Goal: Task Accomplishment & Management: Complete application form

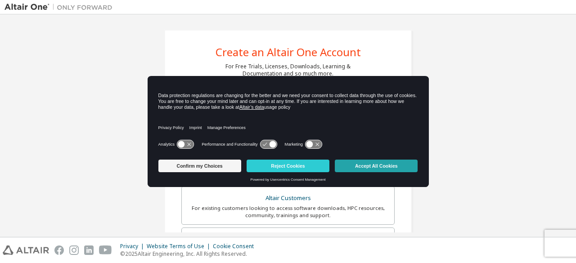
click at [375, 168] on button "Accept All Cookies" at bounding box center [376, 166] width 83 height 13
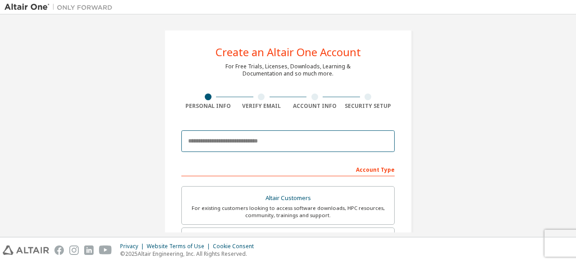
click at [238, 143] on input "email" at bounding box center [287, 141] width 213 height 22
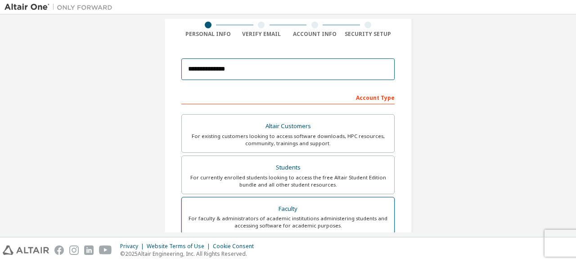
scroll to position [69, 0]
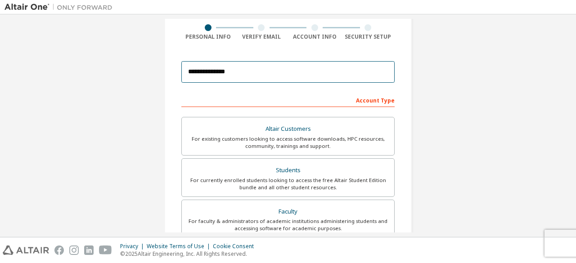
drag, startPoint x: 277, startPoint y: 69, endPoint x: 172, endPoint y: 64, distance: 104.9
click at [172, 64] on div "**********" at bounding box center [287, 187] width 247 height 455
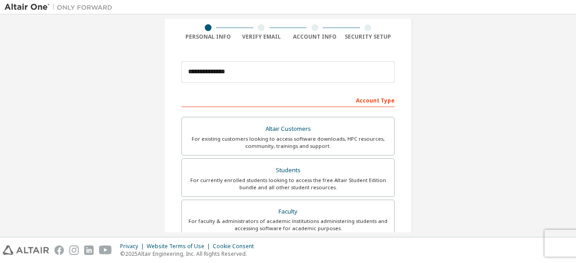
click at [208, 100] on div "Account Type" at bounding box center [287, 100] width 213 height 14
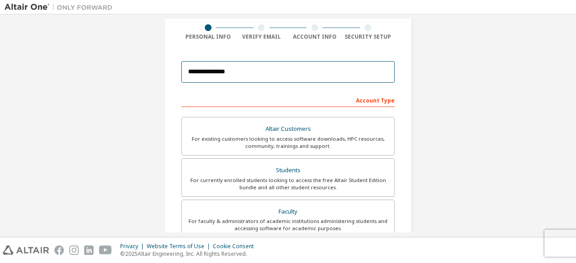
drag, startPoint x: 239, startPoint y: 71, endPoint x: 120, endPoint y: 76, distance: 118.9
click at [120, 76] on div "**********" at bounding box center [287, 188] width 567 height 476
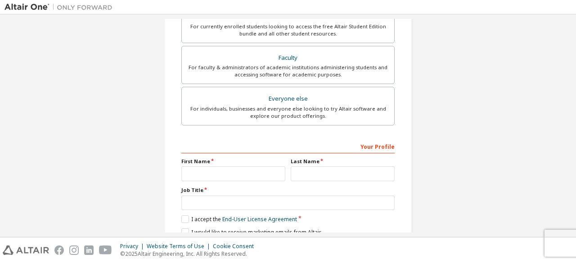
scroll to position [260, 0]
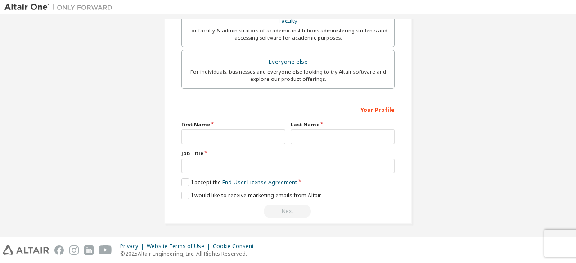
type input "**********"
click at [217, 131] on input "text" at bounding box center [233, 137] width 104 height 15
type input "*"
type input "******"
click at [300, 139] on input "text" at bounding box center [343, 137] width 104 height 15
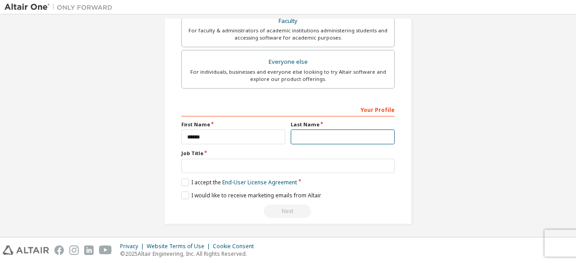
type input "*"
type input "**********"
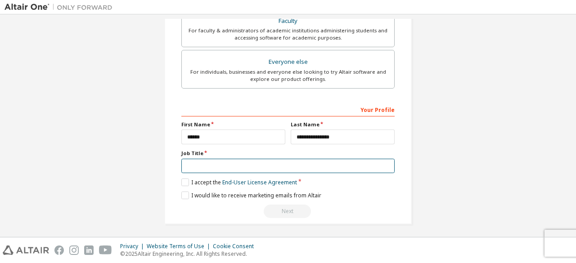
click at [211, 161] on input "text" at bounding box center [287, 166] width 213 height 15
type input "*********"
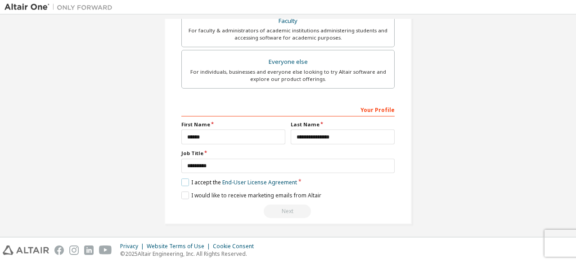
click at [183, 179] on label "I accept the End-User License Agreement" at bounding box center [239, 183] width 116 height 8
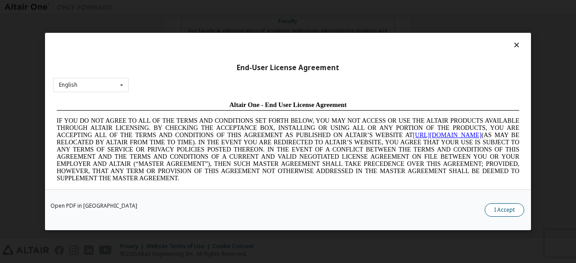
scroll to position [0, 0]
click at [515, 210] on button "I Accept" at bounding box center [504, 209] width 40 height 13
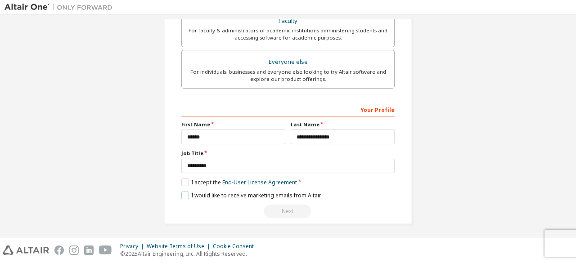
click at [184, 192] on label "I would like to receive marketing emails from Altair" at bounding box center [251, 196] width 140 height 8
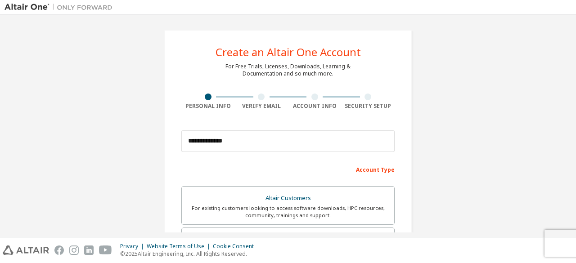
click at [273, 173] on div "Account Type" at bounding box center [287, 169] width 213 height 14
click at [348, 166] on div "Account Type" at bounding box center [287, 169] width 213 height 14
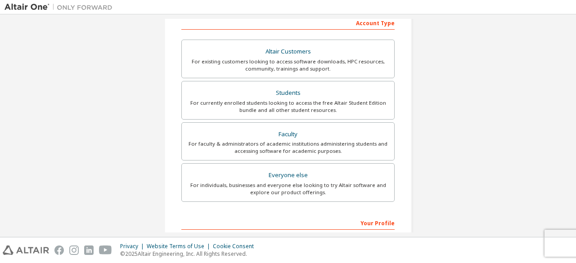
scroll to position [149, 0]
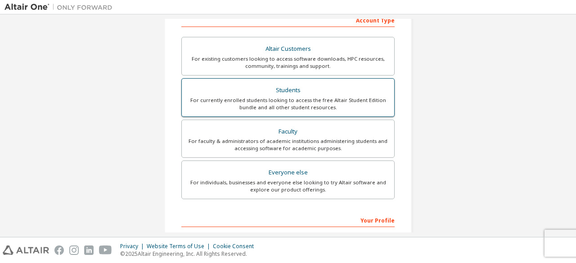
click at [282, 90] on div "Students" at bounding box center [288, 90] width 202 height 13
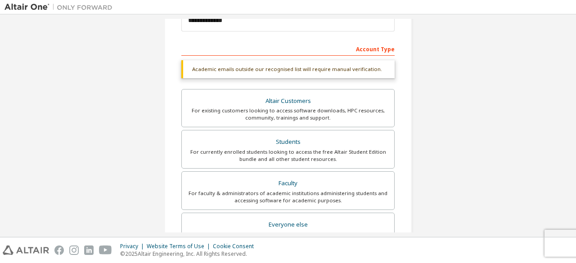
scroll to position [83, 0]
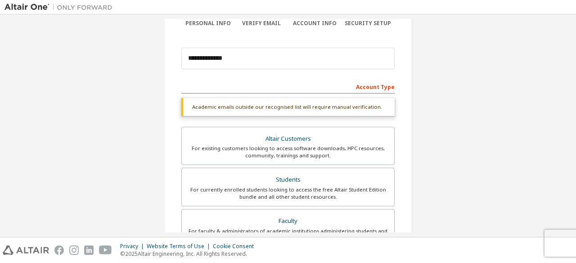
click at [226, 83] on div "Account Type" at bounding box center [287, 86] width 213 height 14
click at [212, 99] on div "Academic emails outside our recognised list will require manual verification." at bounding box center [287, 107] width 213 height 18
click at [214, 109] on div "Academic emails outside our recognised list will require manual verification." at bounding box center [287, 107] width 213 height 18
click at [199, 94] on div "**********" at bounding box center [287, 249] width 213 height 340
click at [222, 81] on div "Account Type" at bounding box center [287, 86] width 213 height 14
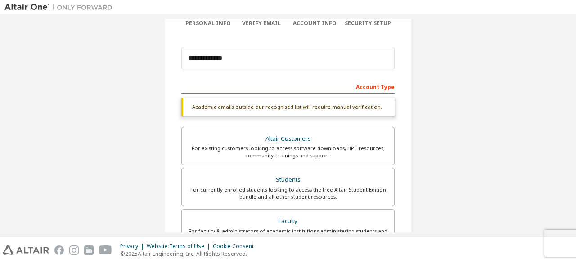
scroll to position [0, 0]
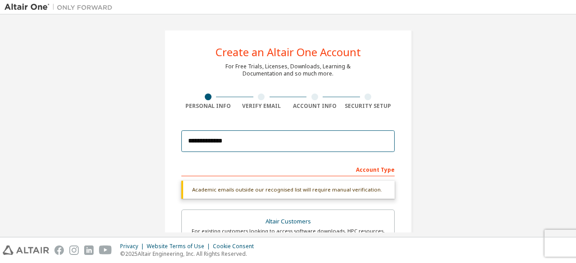
click at [280, 140] on input "**********" at bounding box center [287, 141] width 213 height 22
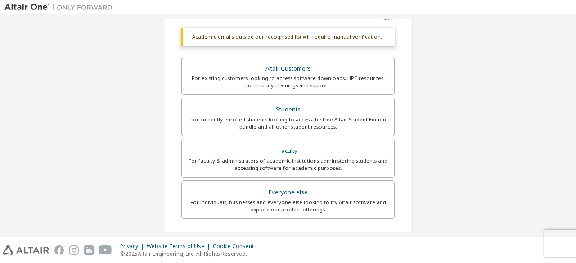
scroll to position [103, 0]
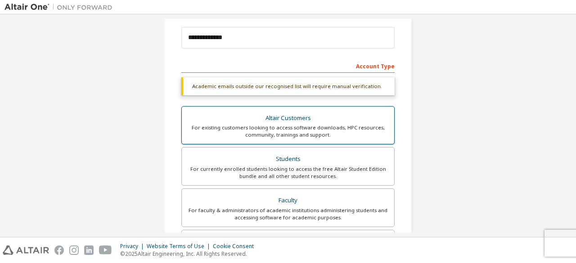
click at [270, 121] on div "Altair Customers" at bounding box center [288, 118] width 202 height 13
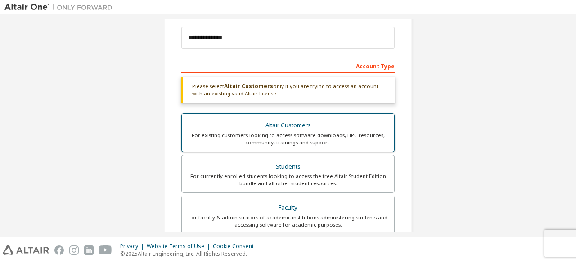
scroll to position [291, 0]
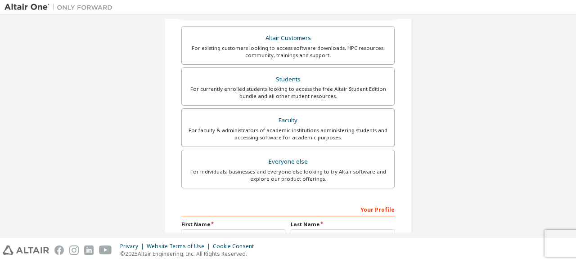
scroll to position [190, 0]
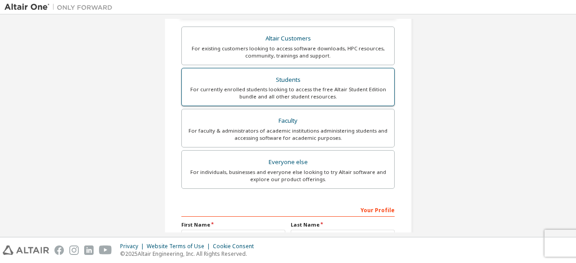
click at [301, 75] on div "Students" at bounding box center [288, 80] width 202 height 13
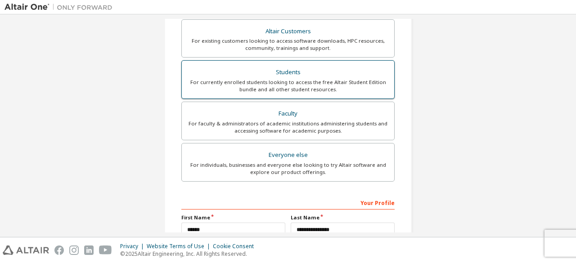
scroll to position [283, 0]
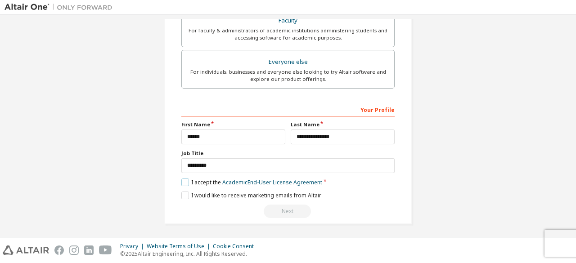
click at [183, 179] on label "I accept the Academic End-User License Agreement" at bounding box center [251, 183] width 141 height 8
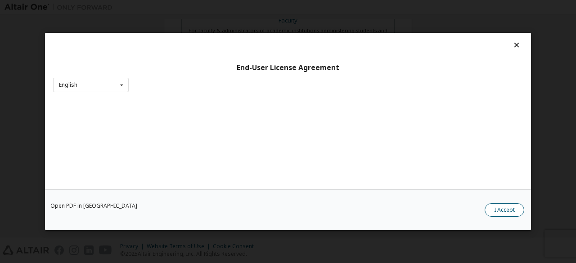
click at [507, 205] on button "I Accept" at bounding box center [504, 209] width 40 height 13
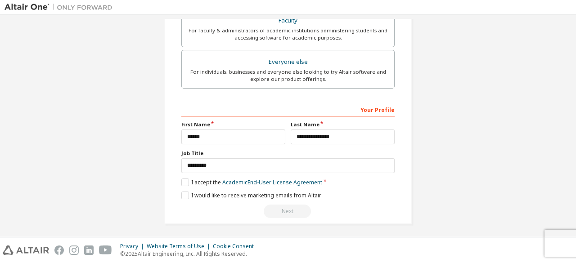
click at [288, 208] on div "Next" at bounding box center [287, 211] width 213 height 13
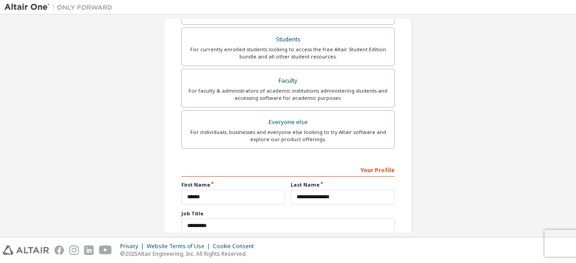
click at [254, 172] on div "Your Profile" at bounding box center [287, 169] width 213 height 14
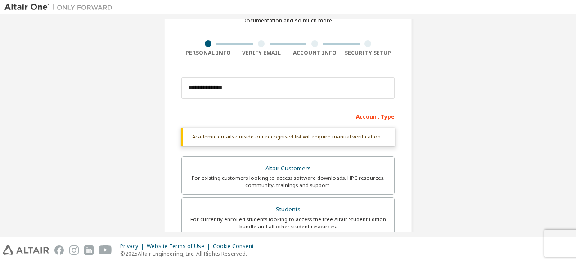
scroll to position [27, 0]
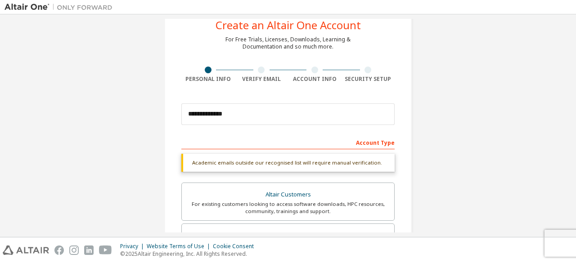
click at [268, 162] on div "Academic emails outside our recognised list will require manual verification." at bounding box center [287, 163] width 213 height 18
click at [212, 162] on div "Academic emails outside our recognised list will require manual verification." at bounding box center [287, 163] width 213 height 18
click at [198, 142] on div "Account Type" at bounding box center [287, 142] width 213 height 14
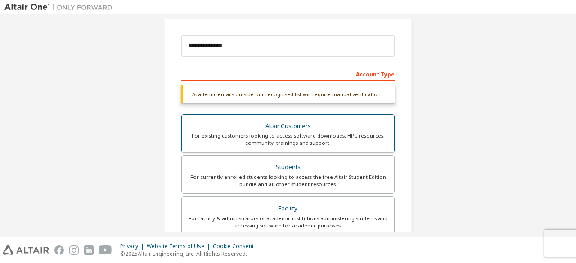
scroll to position [96, 0]
click at [283, 135] on div "For existing customers looking to access software downloads, HPC resources, com…" at bounding box center [288, 138] width 202 height 14
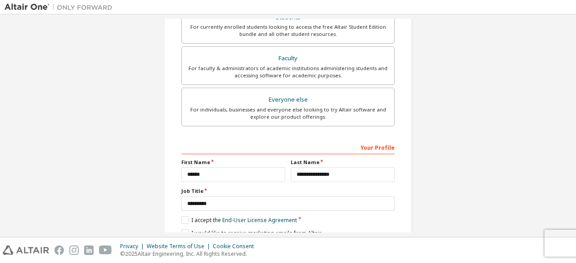
scroll to position [291, 0]
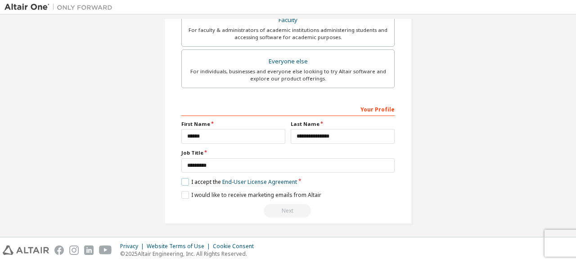
click at [187, 182] on label "I accept the End-User License Agreement" at bounding box center [239, 182] width 116 height 8
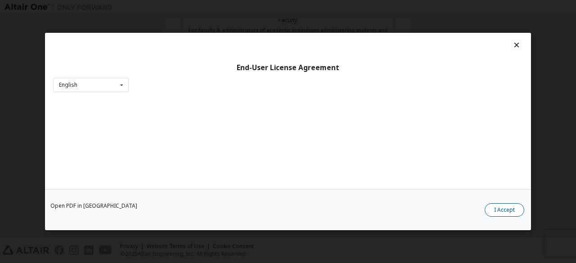
click at [513, 215] on button "I Accept" at bounding box center [504, 209] width 40 height 13
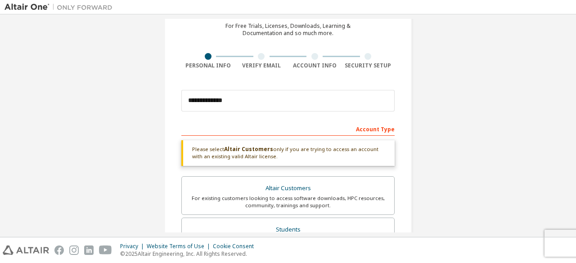
scroll to position [31, 0]
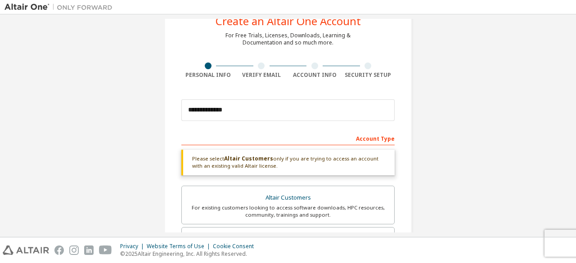
click at [249, 157] on b "Altair Customers" at bounding box center [248, 159] width 49 height 8
drag, startPoint x: 274, startPoint y: 167, endPoint x: 154, endPoint y: 154, distance: 120.0
click at [154, 154] on div "**********" at bounding box center [287, 241] width 269 height 507
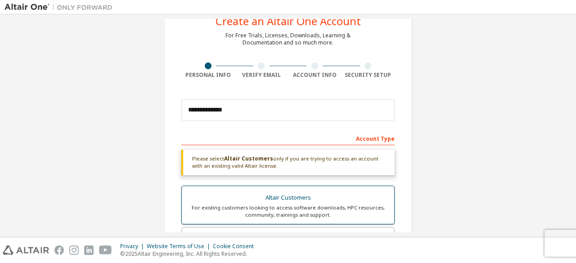
scroll to position [148, 0]
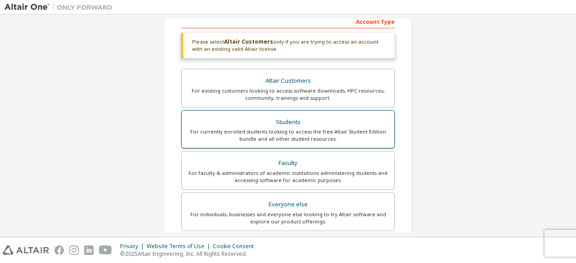
click at [323, 139] on div "For currently enrolled students looking to access the free Altair Student Editi…" at bounding box center [288, 135] width 202 height 14
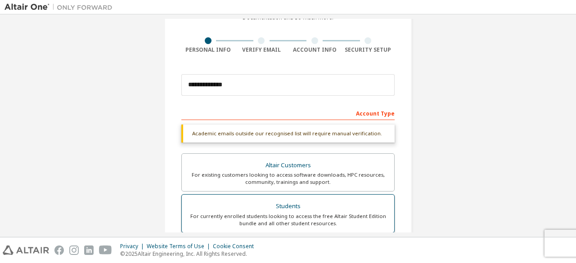
scroll to position [56, 0]
click at [244, 112] on div "Account Type" at bounding box center [287, 113] width 213 height 14
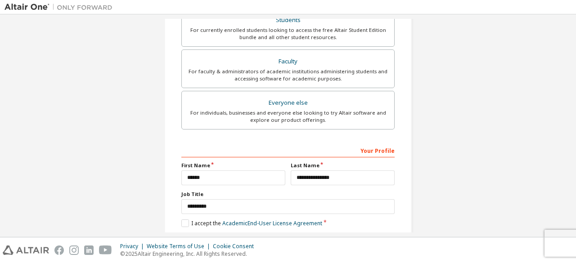
scroll to position [283, 0]
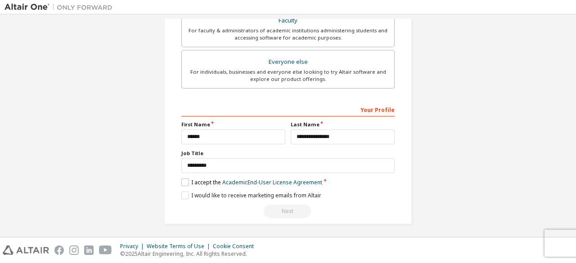
click at [182, 179] on label "I accept the Academic End-User License Agreement" at bounding box center [251, 183] width 141 height 8
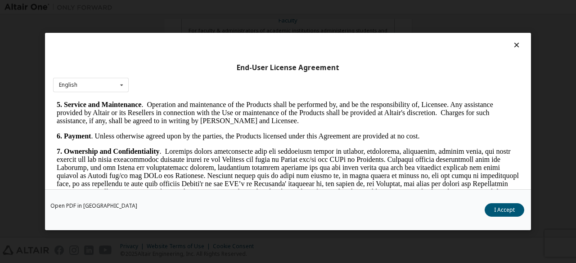
scroll to position [826, 0]
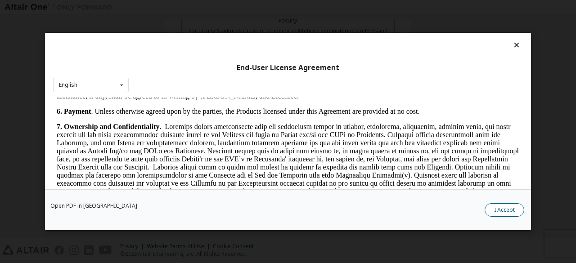
click at [513, 211] on button "I Accept" at bounding box center [504, 209] width 40 height 13
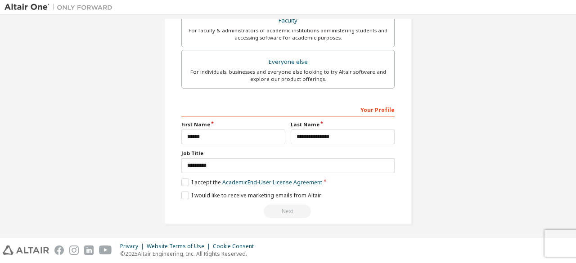
click at [293, 205] on div "Next" at bounding box center [287, 211] width 213 height 13
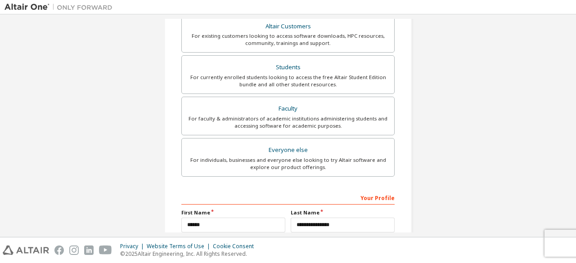
scroll to position [198, 0]
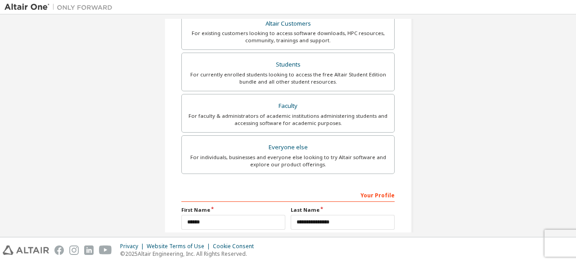
click at [388, 193] on div "Your Profile" at bounding box center [287, 195] width 213 height 14
